Goal: Navigation & Orientation: Find specific page/section

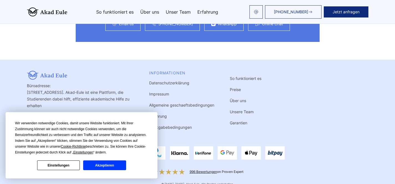
click at [106, 167] on button "Akzeptieren" at bounding box center [104, 165] width 43 height 10
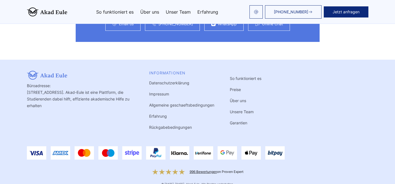
click at [152, 92] on link "Impressum" at bounding box center [159, 94] width 20 height 5
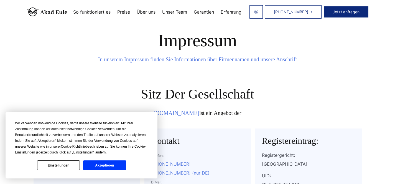
click at [117, 164] on button "Akzeptieren" at bounding box center [104, 165] width 43 height 10
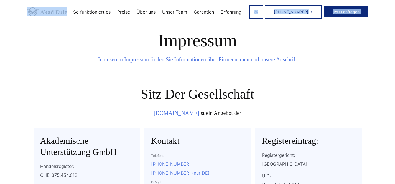
drag, startPoint x: 70, startPoint y: 12, endPoint x: 43, endPoint y: 12, distance: 27.2
click at [43, 12] on nav "+41415881392 Jetzt anfragen So funktioniert es Preise" at bounding box center [198, 11] width 342 height 13
click at [228, 12] on link "Erfahrung" at bounding box center [231, 12] width 21 height 4
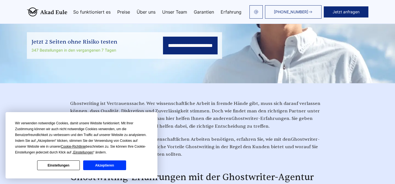
scroll to position [126, 0]
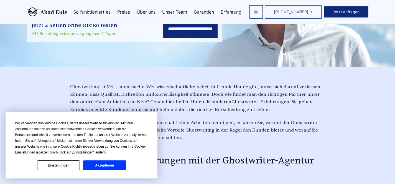
click at [111, 166] on button "Akzeptieren" at bounding box center [104, 165] width 43 height 10
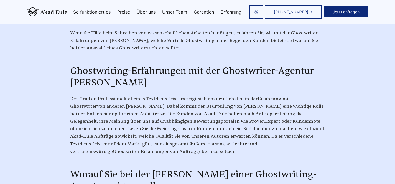
scroll to position [216, 0]
drag, startPoint x: 72, startPoint y: 83, endPoint x: 117, endPoint y: 82, distance: 45.5
click at [117, 82] on h2 "Ghostwriting-Erfahrungen mit der Ghostwriter-Agentur Akad-Eule" at bounding box center [197, 76] width 255 height 23
copy span "Akad-Eule"
